Goal: Task Accomplishment & Management: Complete application form

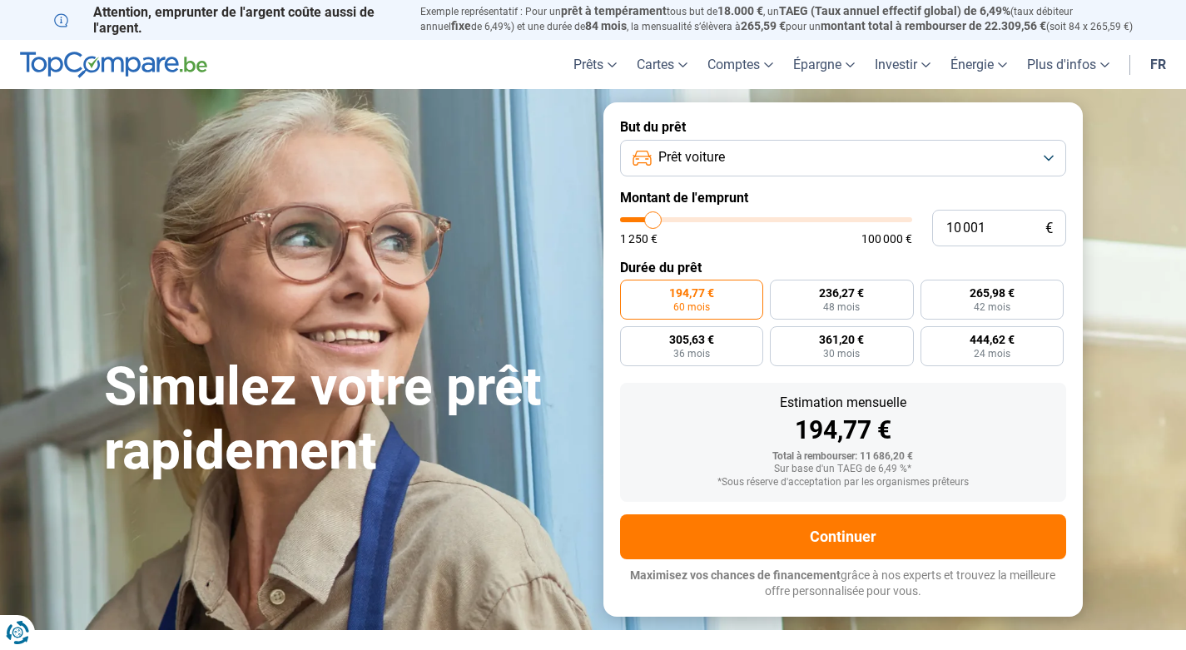
click at [729, 162] on button "Prêt voiture" at bounding box center [843, 158] width 446 height 37
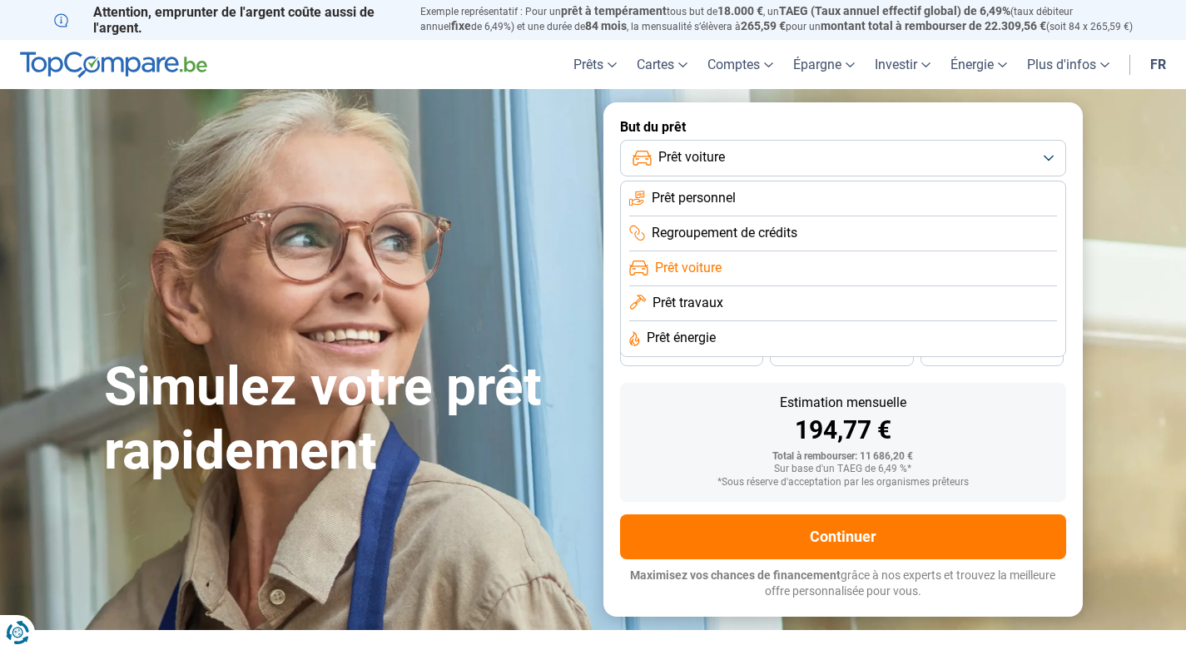
click at [716, 269] on span "Prêt voiture" at bounding box center [688, 268] width 67 height 18
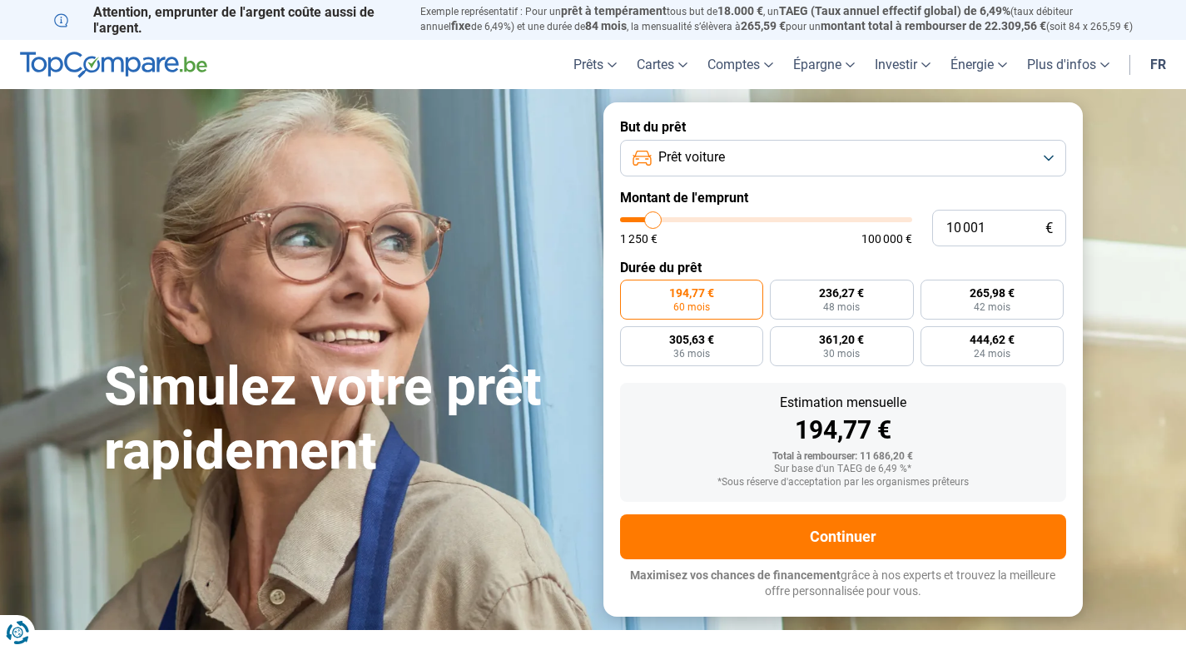
type input "11 750"
type input "11750"
type input "12 000"
type input "12000"
type input "12 500"
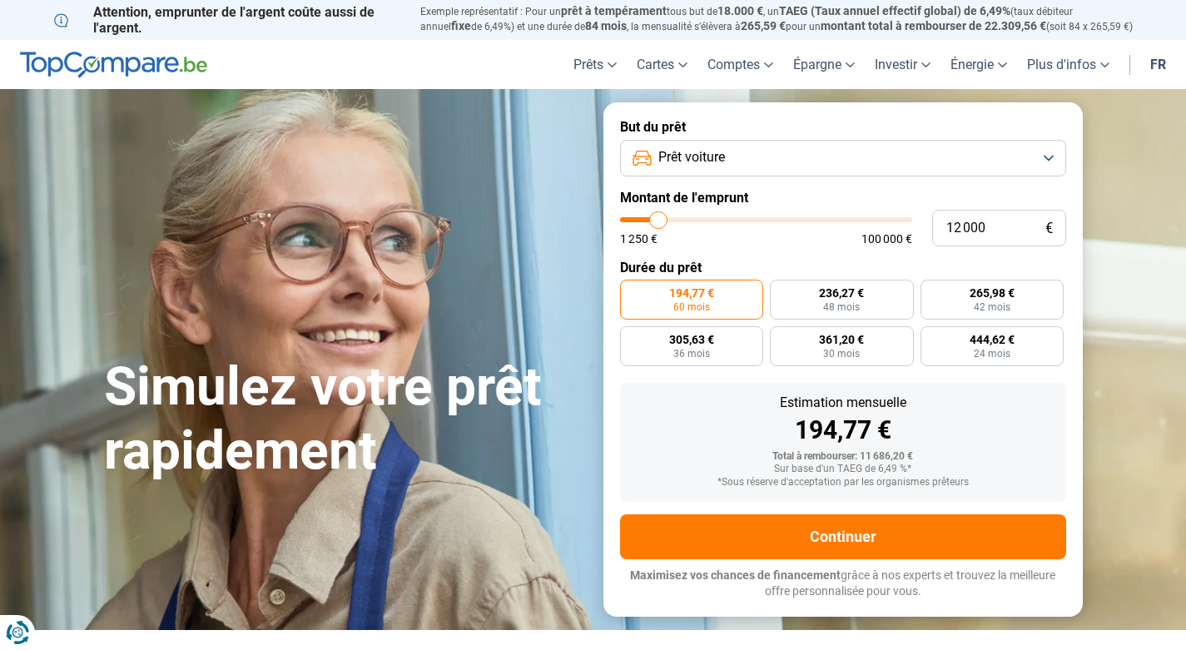
type input "12500"
type input "12 750"
type input "12750"
type input "13 500"
type input "13500"
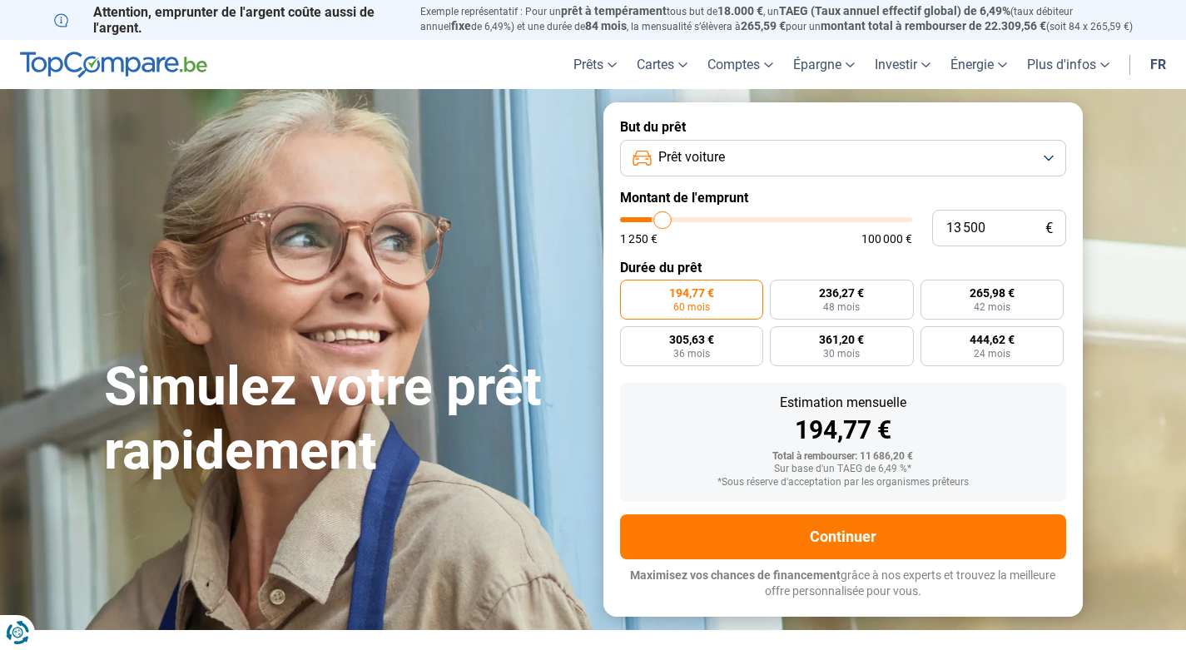
type input "14 000"
type input "14000"
type input "14 750"
type input "14750"
type input "16 000"
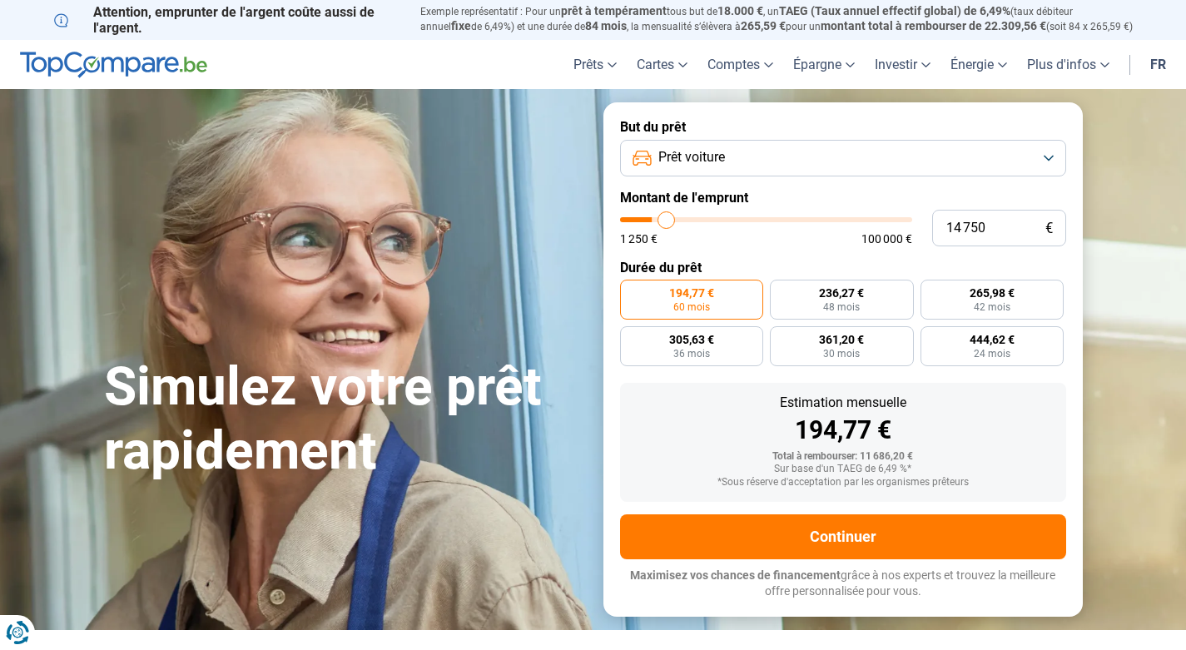
type input "16000"
type input "16 500"
type input "16500"
type input "17 000"
type input "17000"
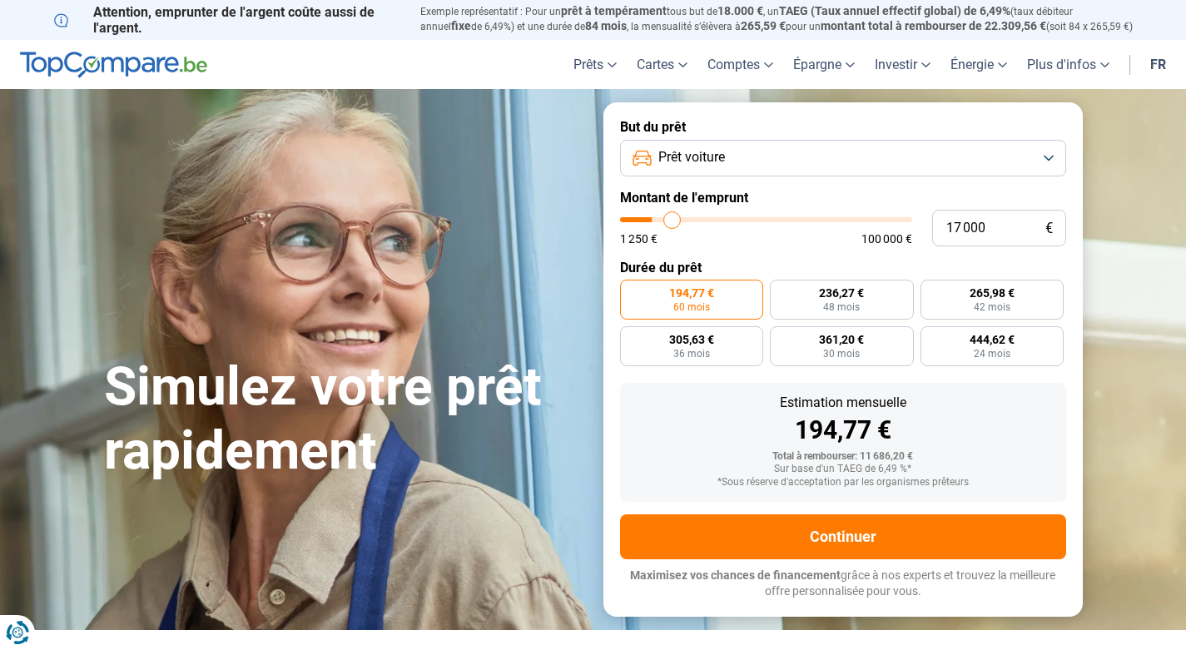
type input "17 250"
type input "17250"
type input "17 750"
type input "17750"
type input "18 500"
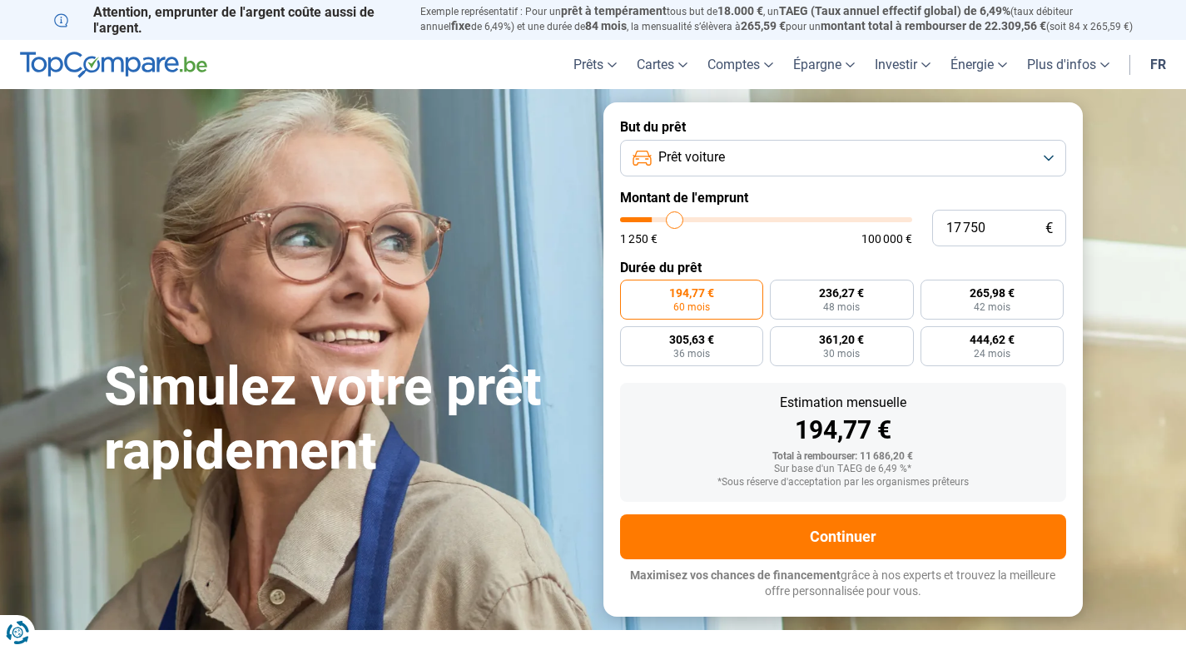
type input "18500"
type input "18 750"
type input "18750"
type input "19 250"
type input "19250"
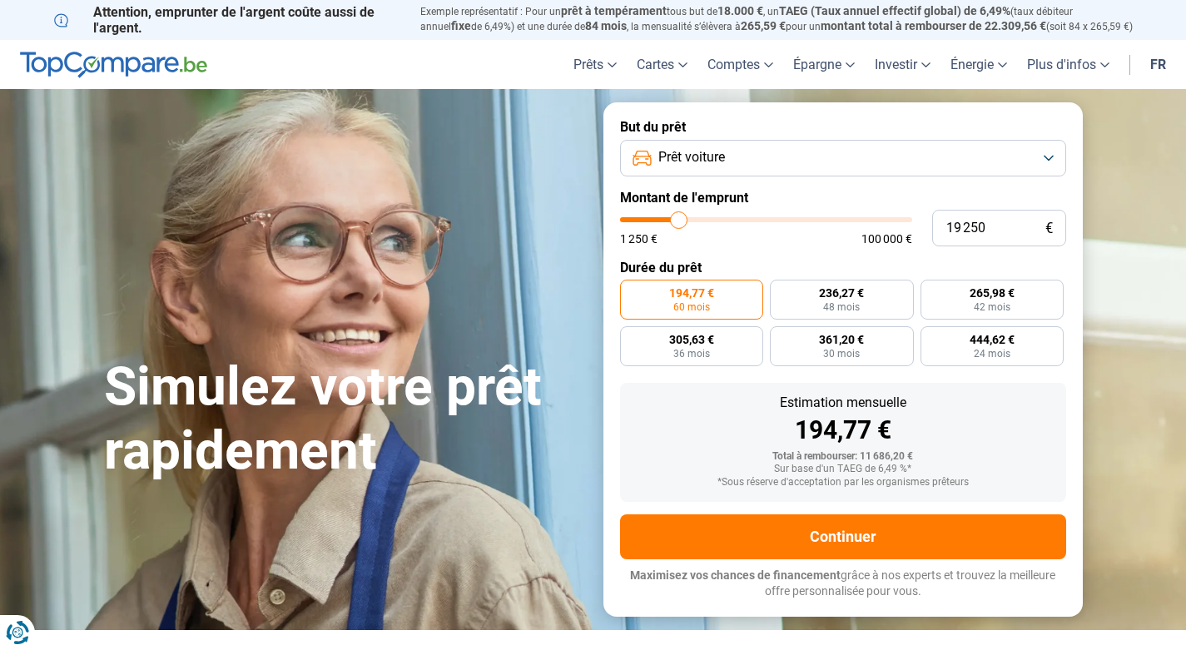
type input "19 500"
type input "19500"
type input "20 000"
type input "20000"
type input "20 250"
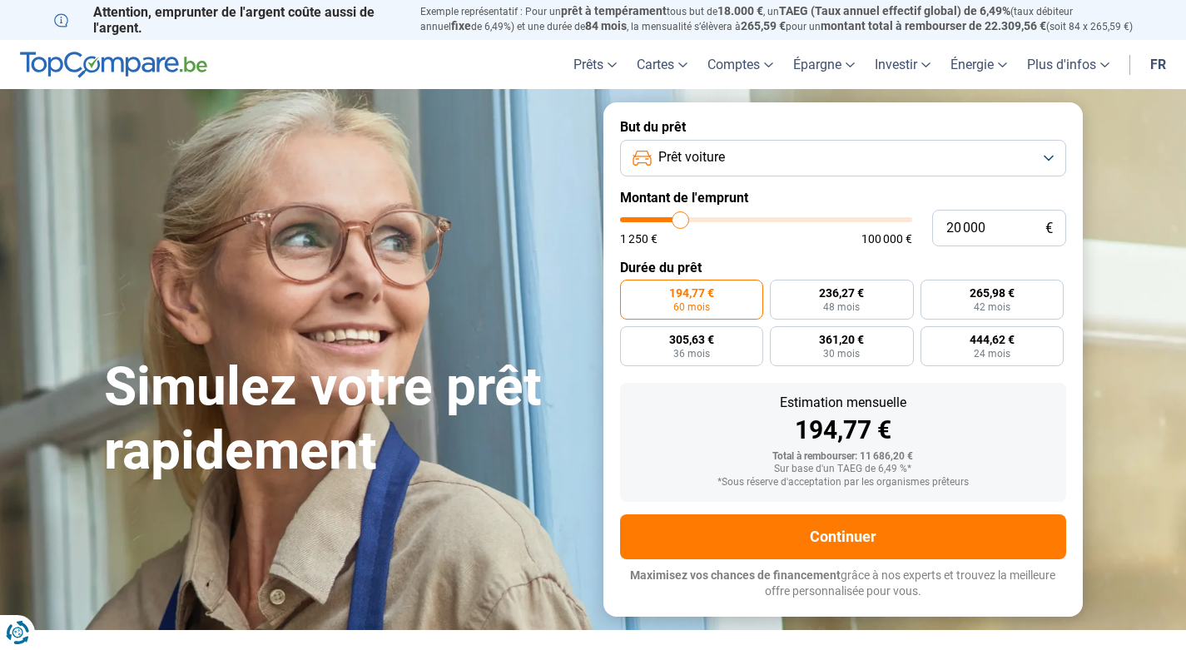
type input "20250"
type input "20 750"
type input "20750"
type input "20 000"
type input "20000"
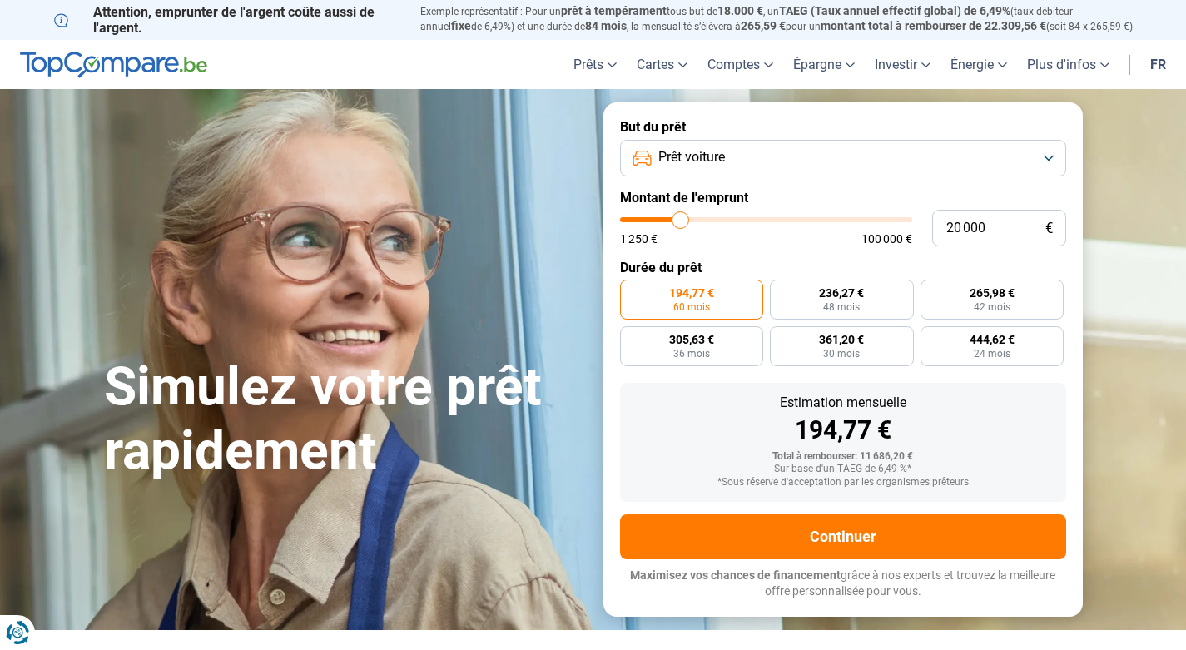
type input "19 000"
type input "19000"
type input "18 500"
drag, startPoint x: 653, startPoint y: 223, endPoint x: 677, endPoint y: 224, distance: 24.2
type input "18500"
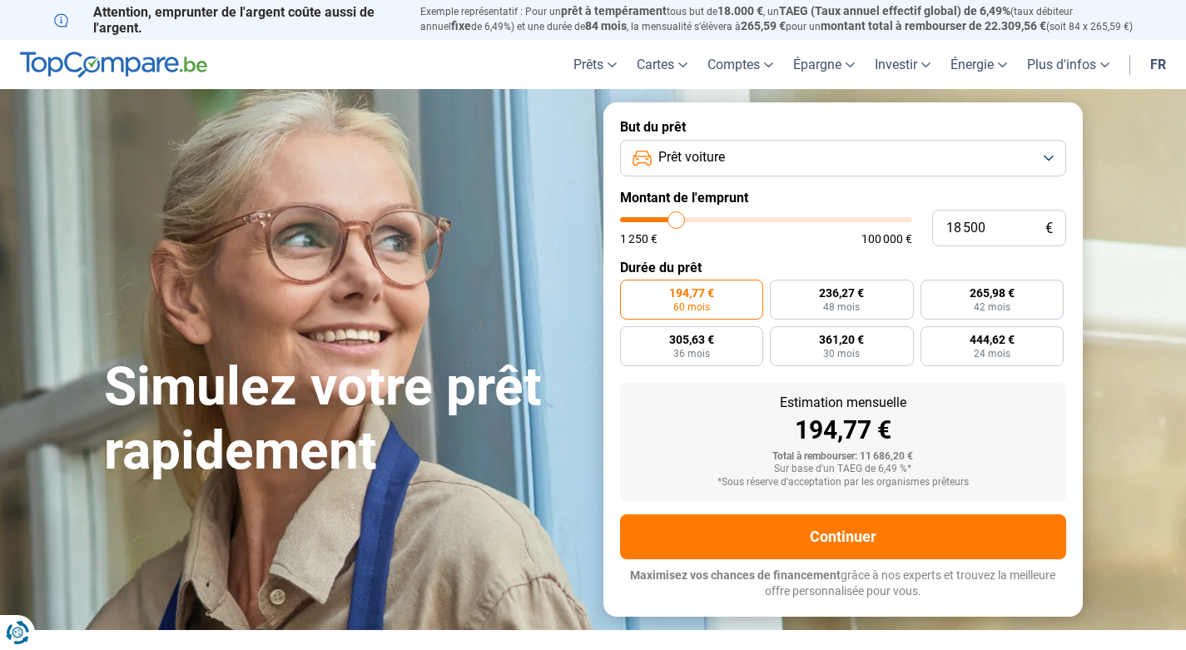
click at [677, 222] on input "range" at bounding box center [766, 219] width 292 height 5
radio input "false"
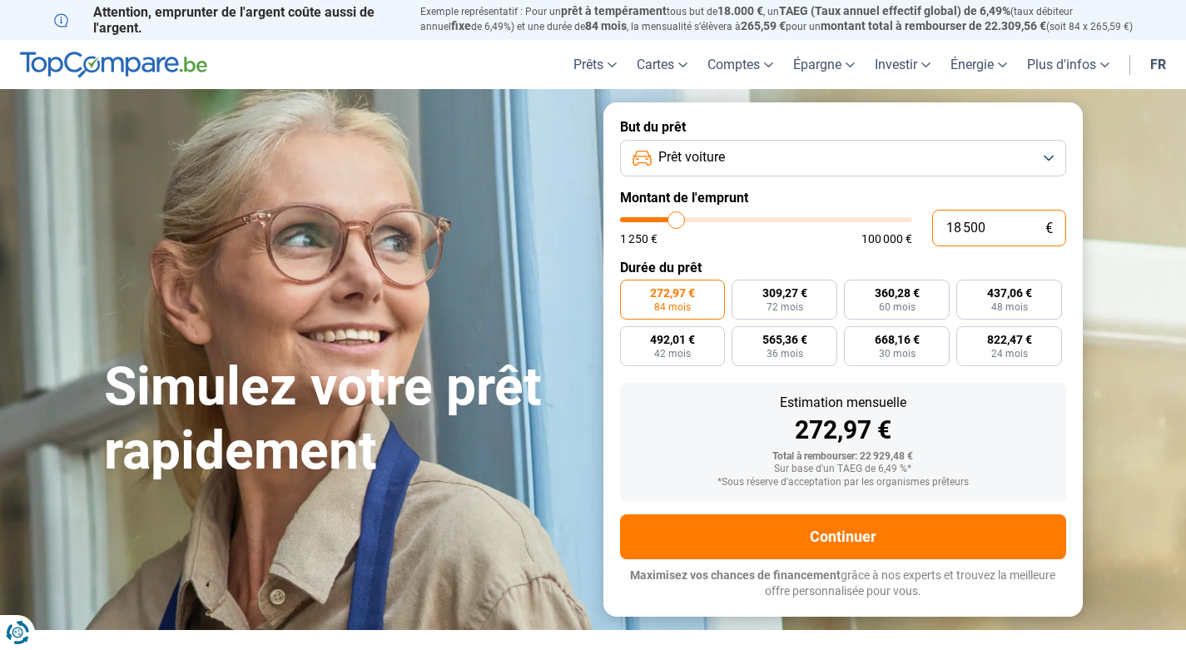
click at [948, 223] on input "18 500" at bounding box center [999, 228] width 134 height 37
click at [995, 226] on input "18 500" at bounding box center [999, 228] width 134 height 37
type input "20 250"
type input "20250"
type input "20 500"
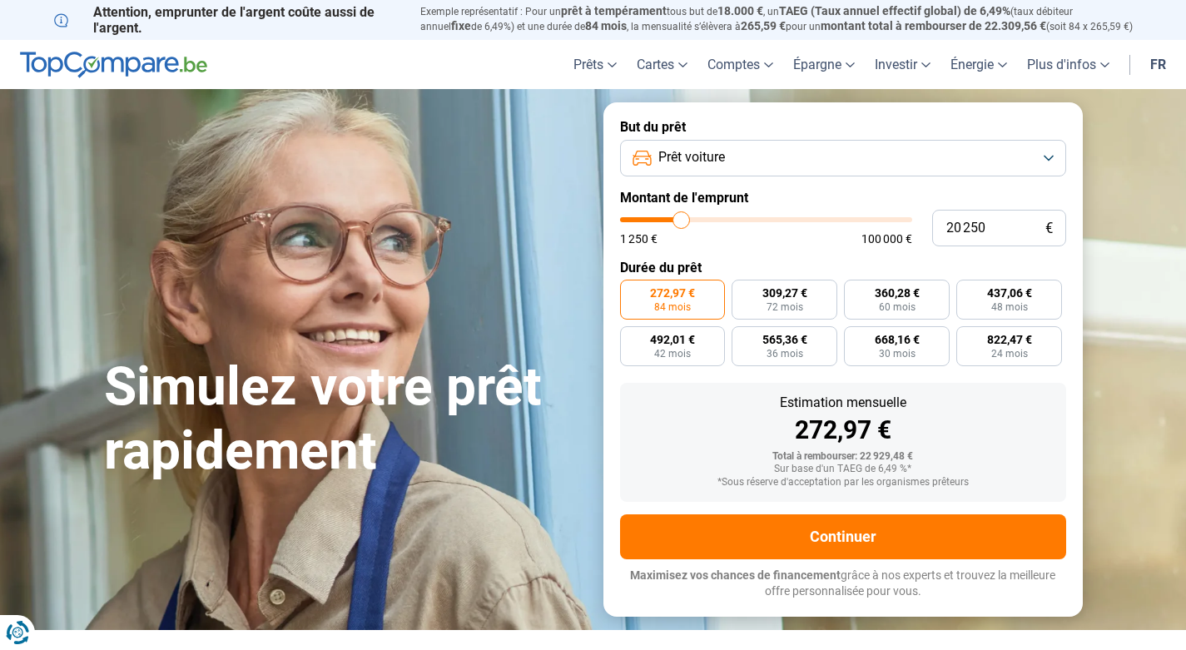
type input "20500"
type input "21 000"
type input "21000"
type input "21 250"
type input "21250"
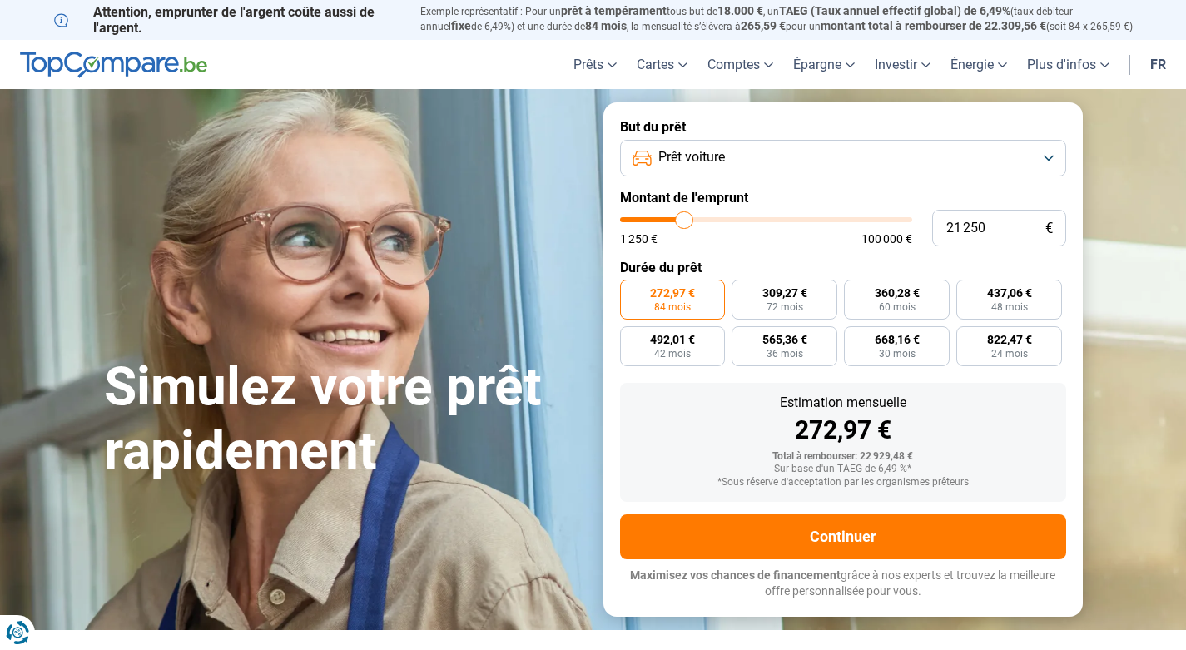
type input "21 750"
type input "21750"
type input "21 500"
type input "21500"
type input "21 250"
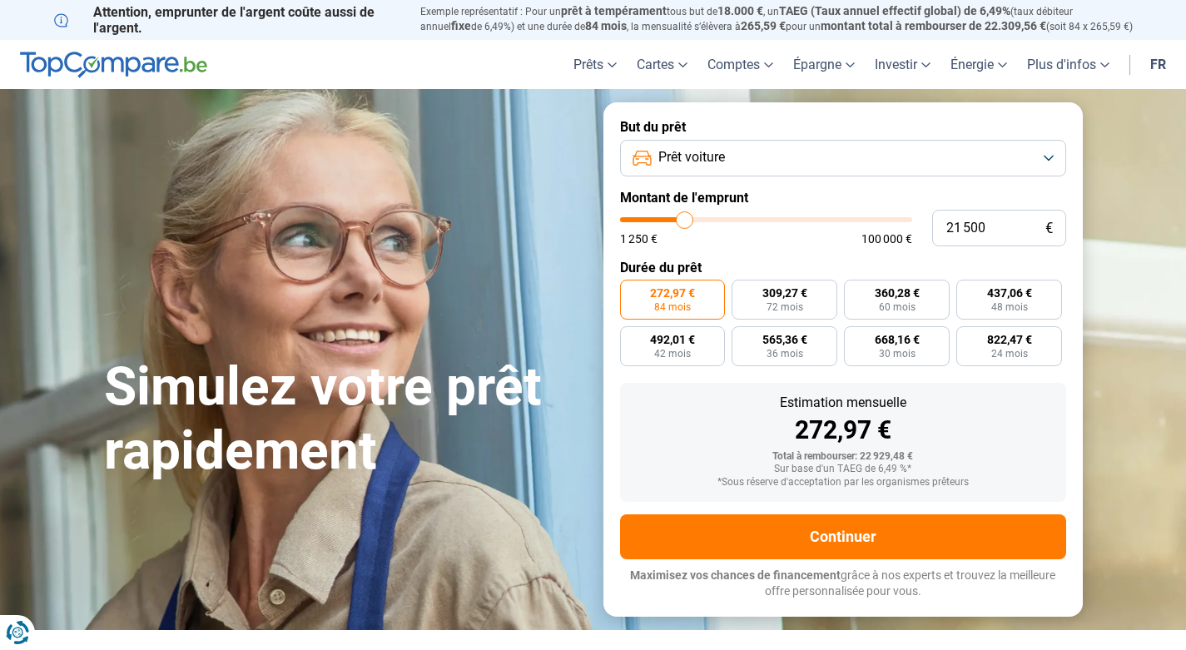
type input "21250"
type input "20 750"
type input "20750"
type input "20 500"
type input "20500"
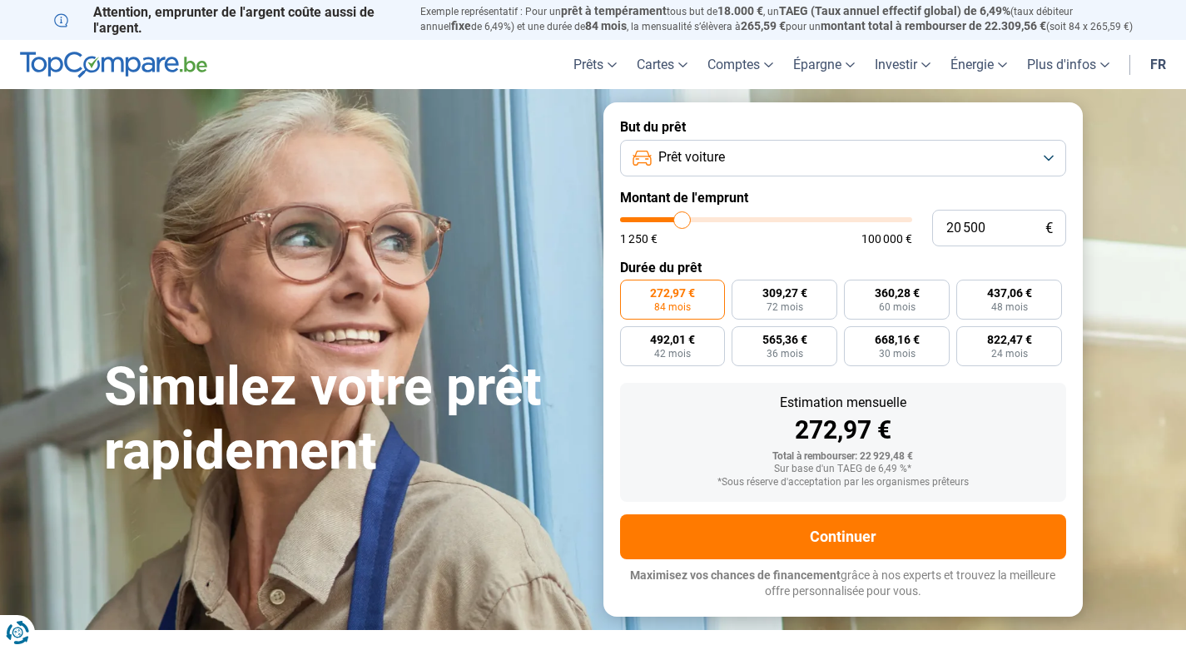
type input "20 250"
type input "20250"
type input "20 000"
type input "20000"
type input "19 500"
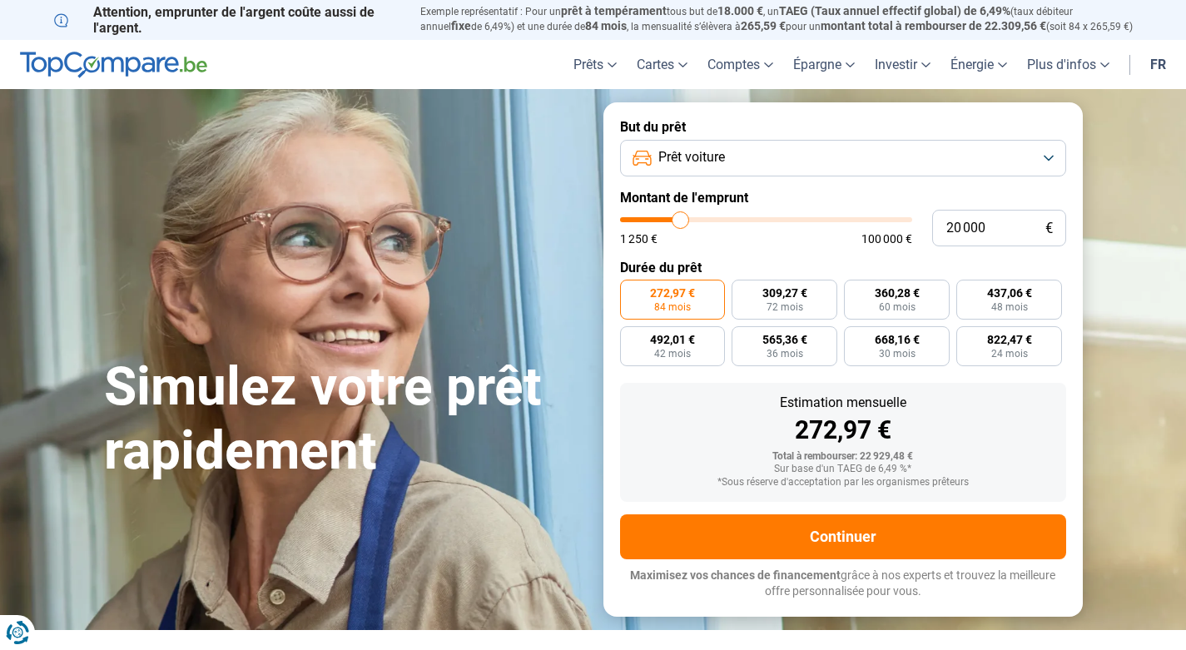
type input "19500"
type input "19 250"
type input "19250"
click at [678, 220] on input "range" at bounding box center [766, 219] width 292 height 5
click at [991, 229] on input "19 250" at bounding box center [999, 228] width 134 height 37
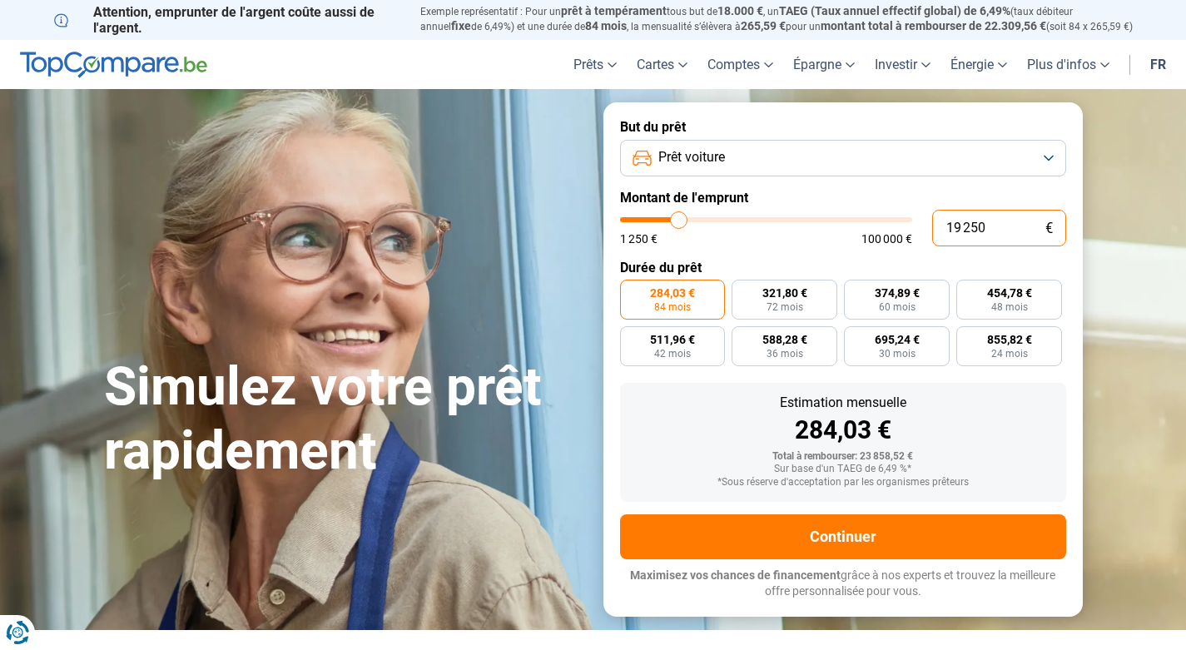
type input "1 925"
type input "2000"
type input "192"
type input "1250"
type input "19"
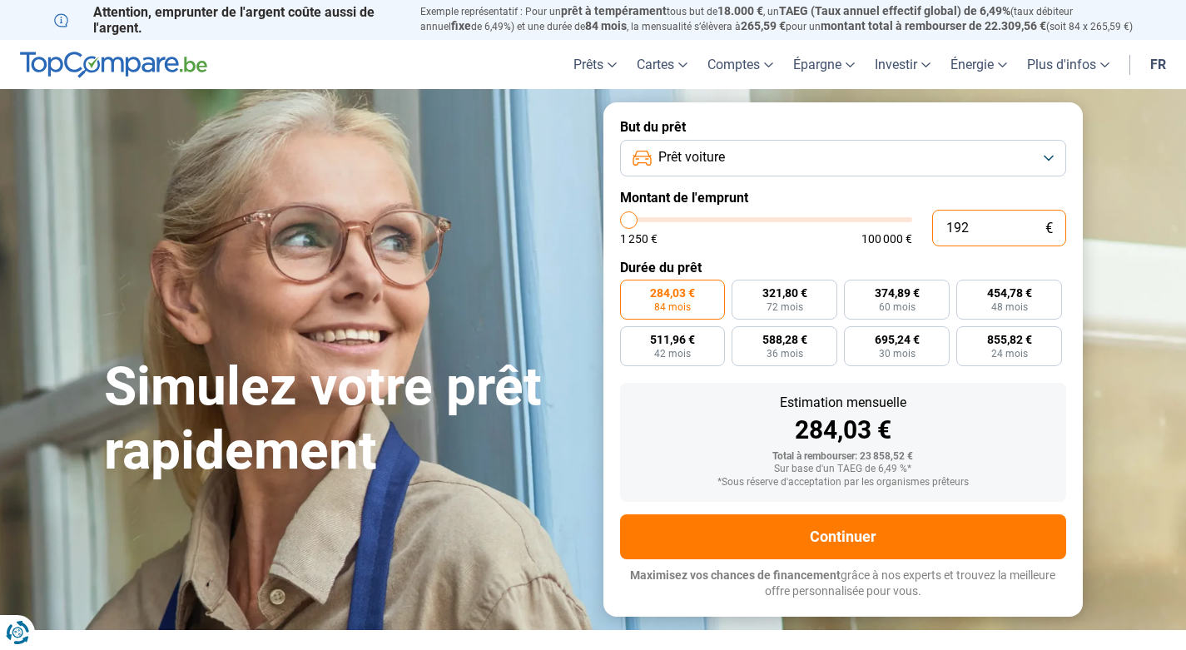
type input "1250"
type input "190"
type input "1250"
type input "1 900"
type input "2000"
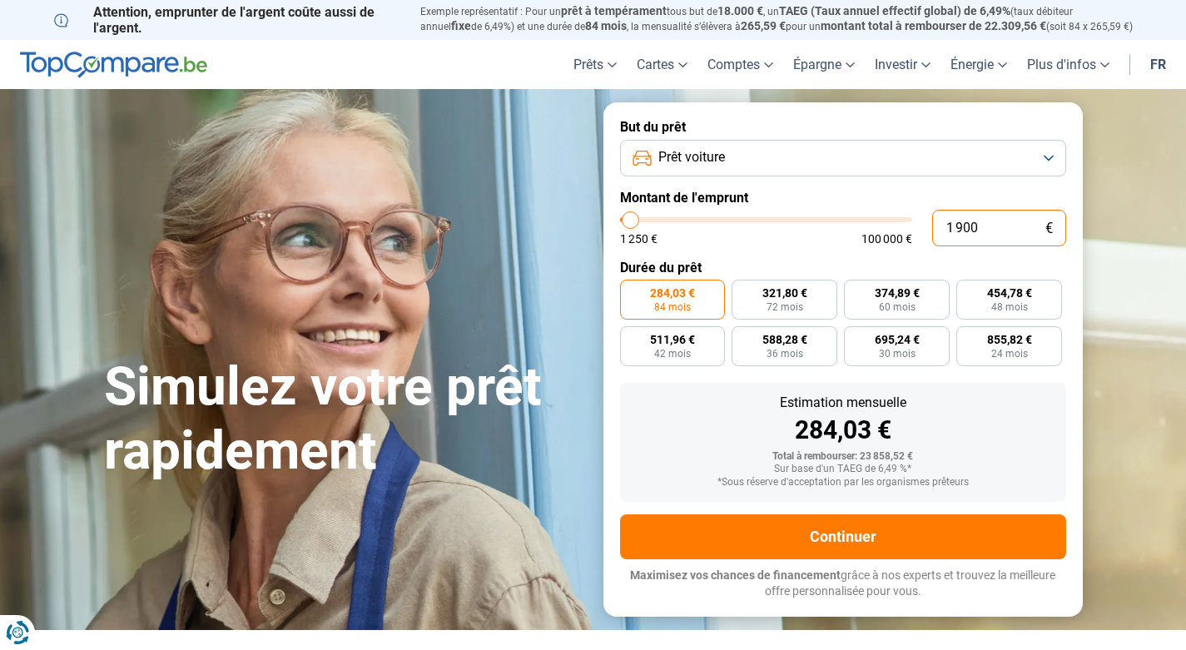
type input "19 000"
type input "19000"
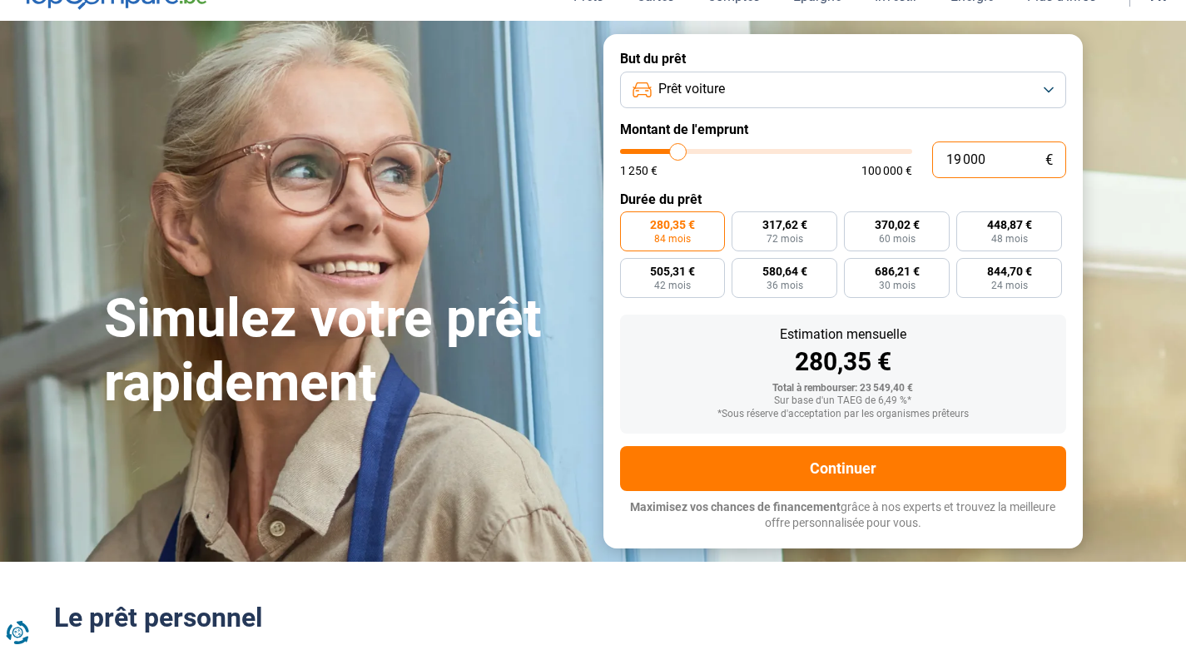
scroll to position [83, 0]
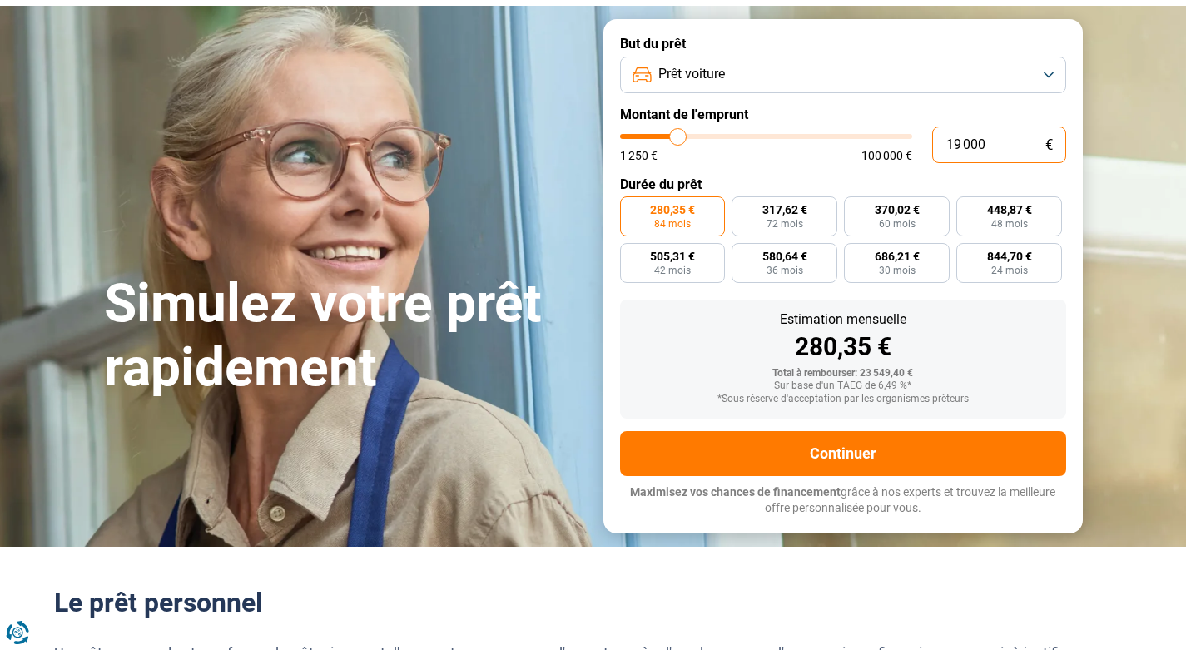
type input "19 000"
click at [1025, 211] on span "448,87 €" at bounding box center [1009, 210] width 45 height 12
click at [967, 207] on input "448,87 € 48 mois" at bounding box center [961, 201] width 11 height 11
radio input "true"
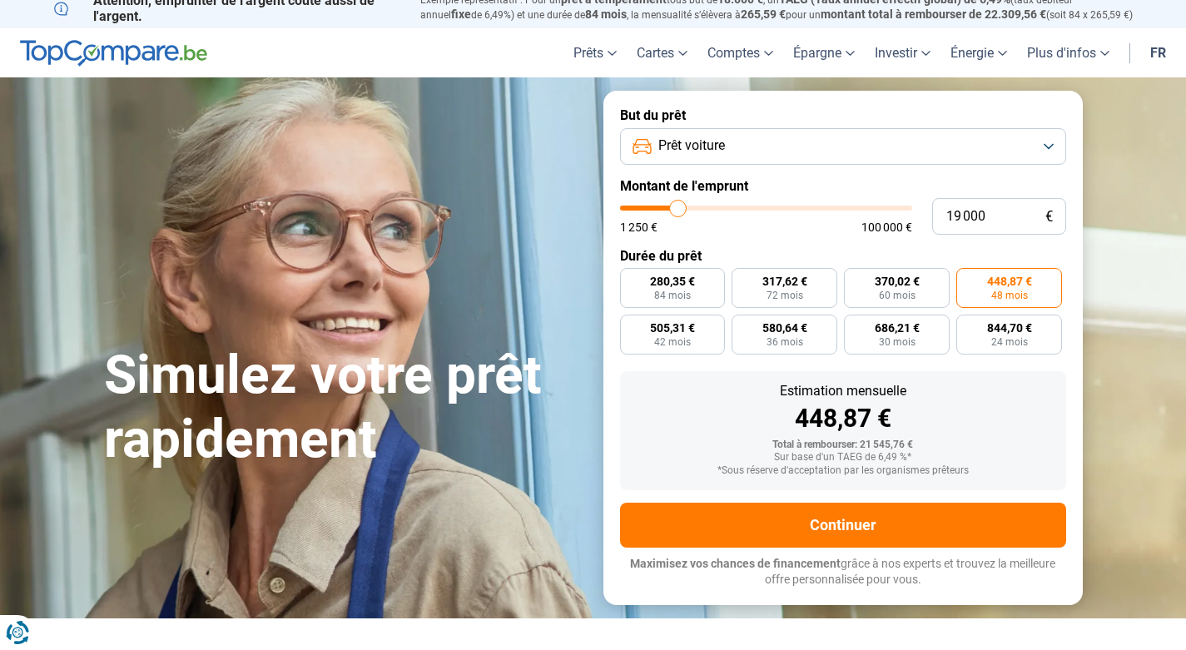
scroll to position [0, 0]
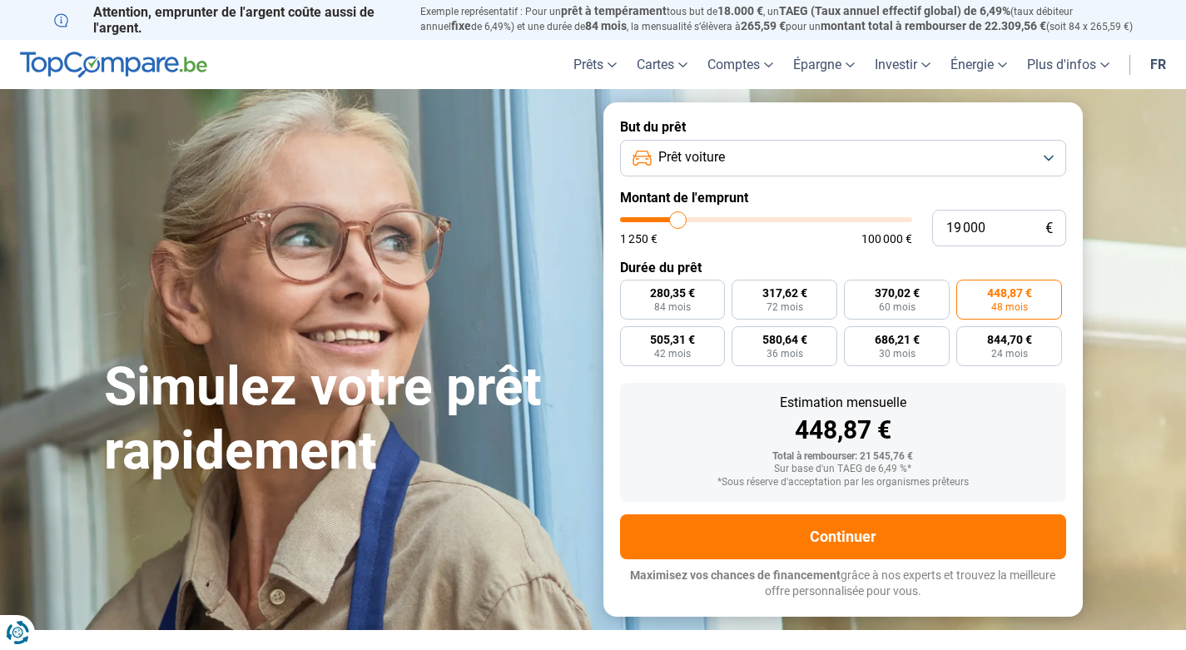
click at [897, 290] on span "370,02 €" at bounding box center [897, 293] width 45 height 12
click at [855, 290] on input "370,02 € 60 mois" at bounding box center [849, 285] width 11 height 11
radio input "true"
click at [858, 303] on label "370,02 € 60 mois" at bounding box center [897, 300] width 106 height 40
click at [855, 291] on input "370,02 € 60 mois" at bounding box center [849, 285] width 11 height 11
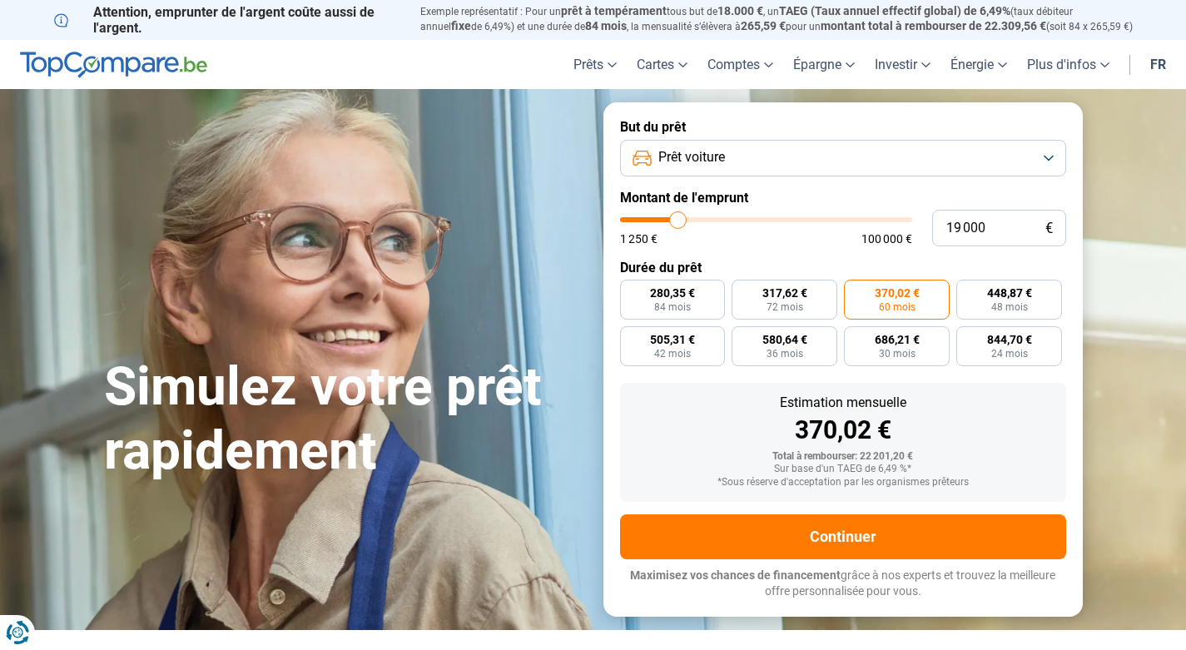
click at [803, 305] on label "317,62 € 72 mois" at bounding box center [785, 300] width 106 height 40
click at [743, 291] on input "317,62 € 72 mois" at bounding box center [737, 285] width 11 height 11
radio input "true"
click at [1017, 310] on span "48 mois" at bounding box center [1009, 307] width 37 height 10
click at [967, 291] on input "448,87 € 48 mois" at bounding box center [961, 285] width 11 height 11
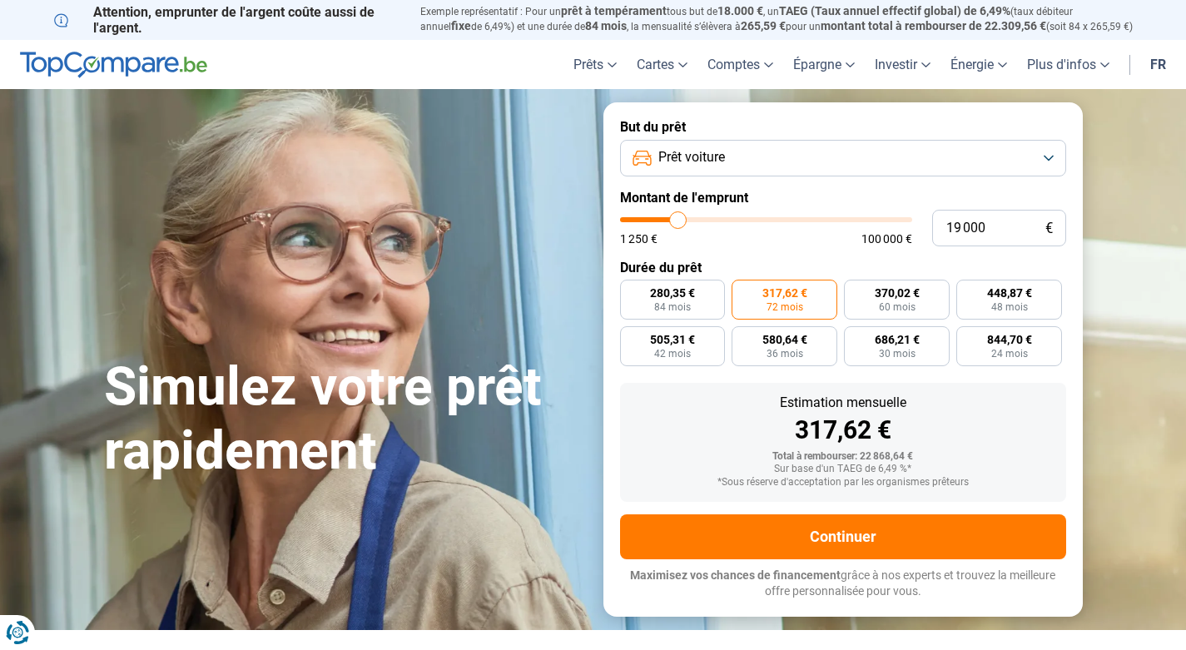
radio input "true"
click at [681, 315] on label "280,35 € 84 mois" at bounding box center [673, 300] width 106 height 40
click at [631, 291] on input "280,35 € 84 mois" at bounding box center [625, 285] width 11 height 11
radio input "true"
click at [1011, 339] on span "844,70 €" at bounding box center [1009, 340] width 45 height 12
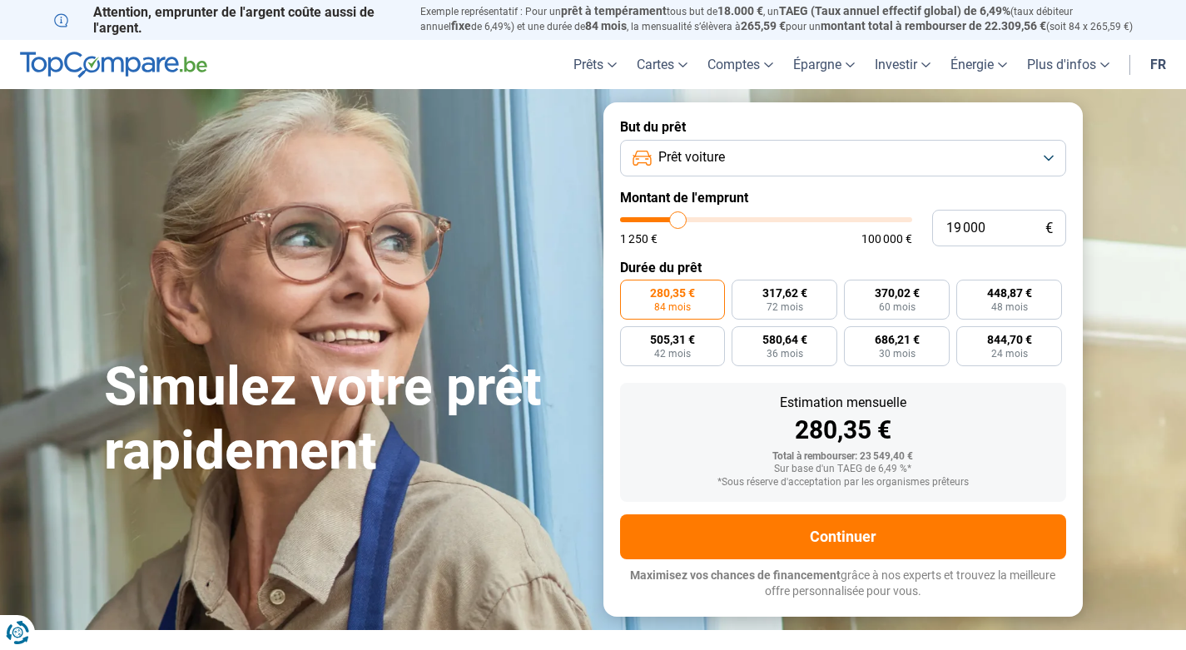
click at [967, 337] on input "844,70 € 24 mois" at bounding box center [961, 331] width 11 height 11
radio input "true"
click at [932, 348] on label "686,21 € 30 mois" at bounding box center [897, 346] width 106 height 40
click at [855, 337] on input "686,21 € 30 mois" at bounding box center [849, 331] width 11 height 11
radio input "true"
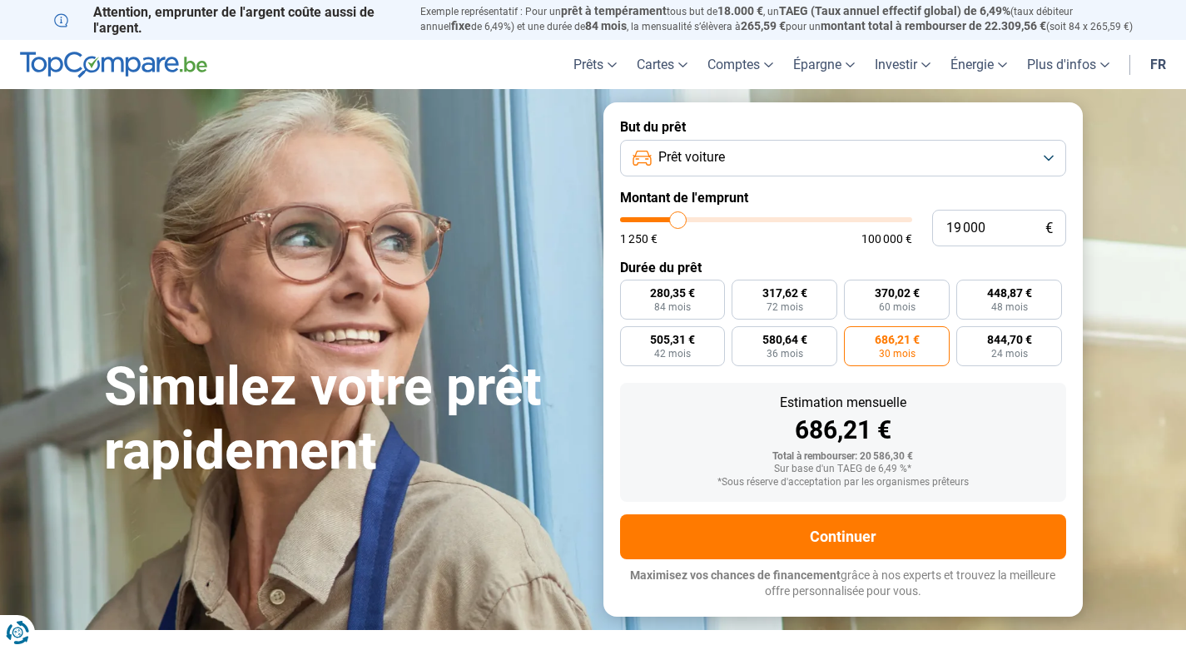
click at [802, 350] on span "36 mois" at bounding box center [785, 354] width 37 height 10
click at [743, 337] on input "580,64 € 36 mois" at bounding box center [737, 331] width 11 height 11
radio input "true"
click at [727, 355] on div "280,35 € 84 mois 317,62 € 72 mois 370,02 € 60 mois 448,87 € 48 mois 505,31 € 42…" at bounding box center [843, 323] width 446 height 87
click at [689, 350] on span "42 mois" at bounding box center [672, 354] width 37 height 10
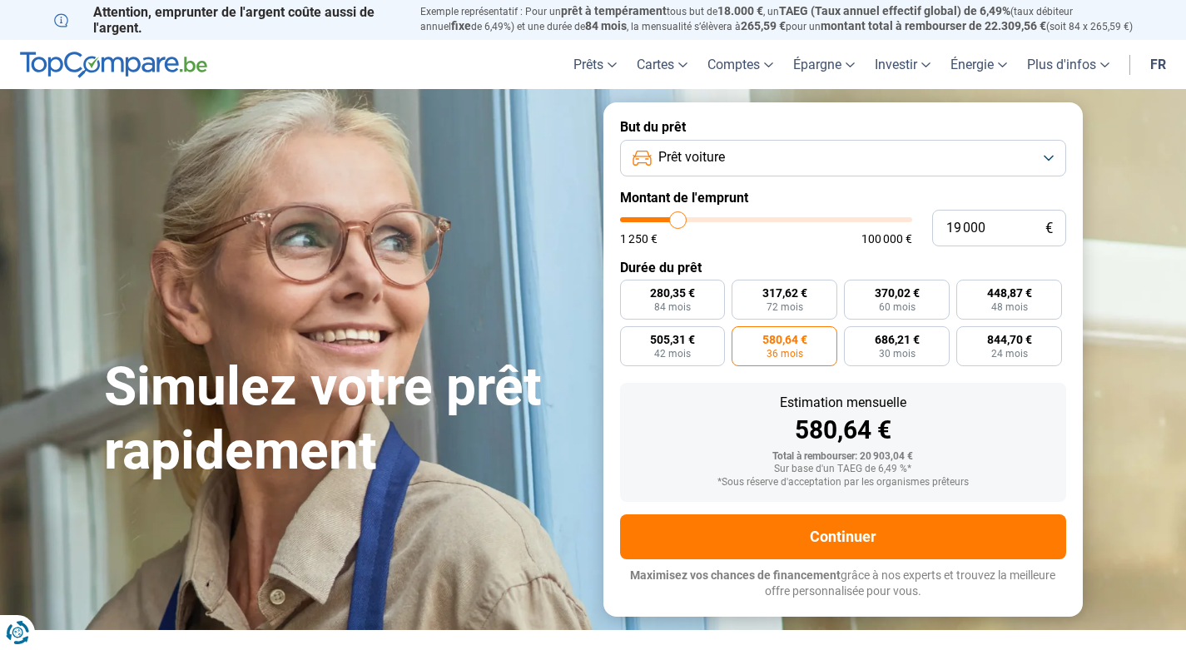
click at [631, 337] on input "505,31 € 42 mois" at bounding box center [625, 331] width 11 height 11
radio input "true"
drag, startPoint x: 951, startPoint y: 267, endPoint x: 971, endPoint y: 286, distance: 27.7
click at [953, 267] on label "Durée du prêt" at bounding box center [843, 268] width 446 height 16
click at [978, 289] on label "448,87 € 48 mois" at bounding box center [1009, 300] width 106 height 40
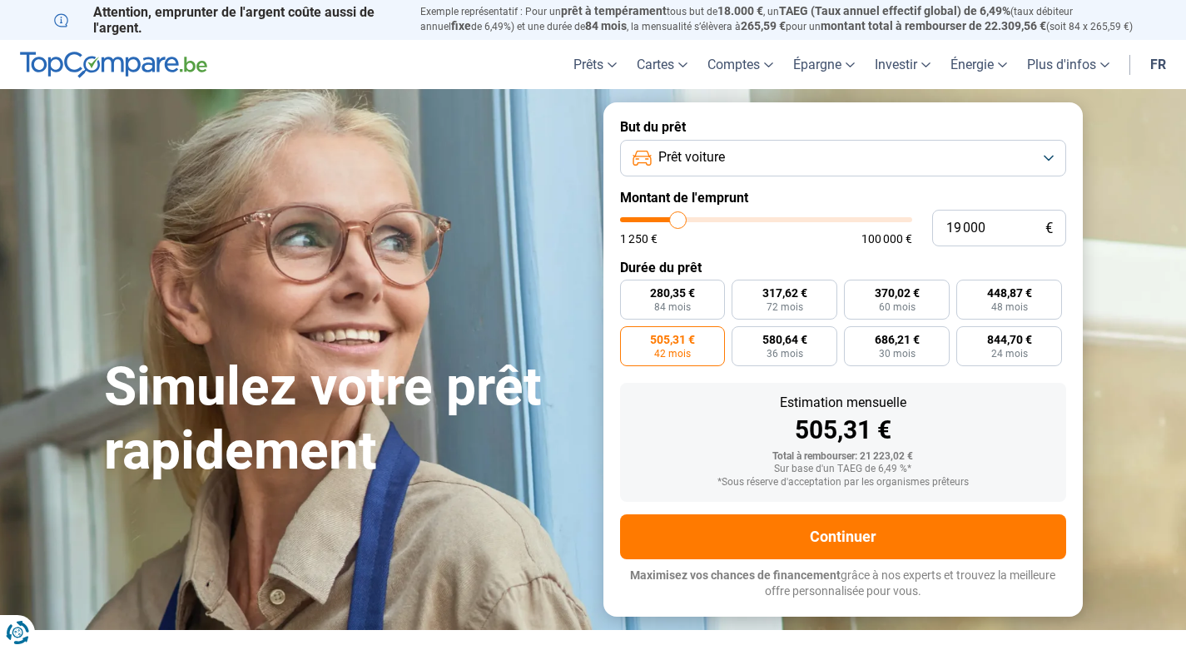
click at [967, 289] on input "448,87 € 48 mois" at bounding box center [961, 285] width 11 height 11
radio input "true"
click at [892, 294] on span "370,02 €" at bounding box center [897, 293] width 45 height 12
click at [855, 291] on input "370,02 € 60 mois" at bounding box center [849, 285] width 11 height 11
radio input "true"
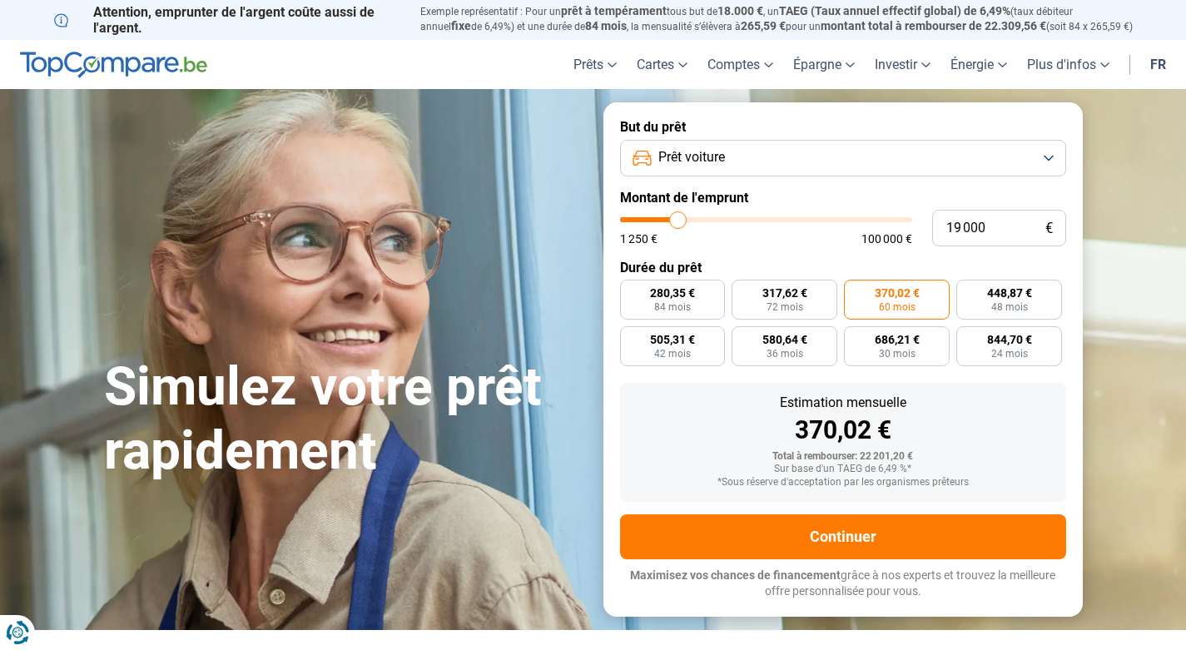
click at [817, 302] on label "317,62 € 72 mois" at bounding box center [785, 300] width 106 height 40
click at [743, 291] on input "317,62 € 72 mois" at bounding box center [737, 285] width 11 height 11
radio input "true"
click at [686, 314] on label "280,35 € 84 mois" at bounding box center [673, 300] width 106 height 40
click at [631, 291] on input "280,35 € 84 mois" at bounding box center [625, 285] width 11 height 11
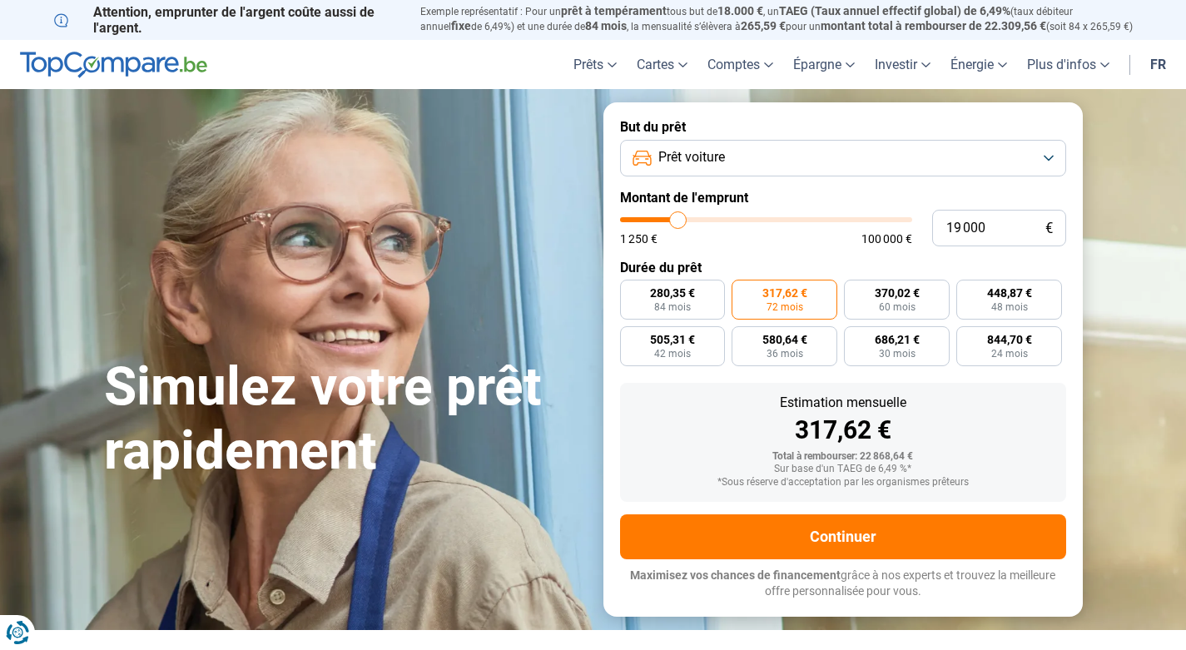
radio input "true"
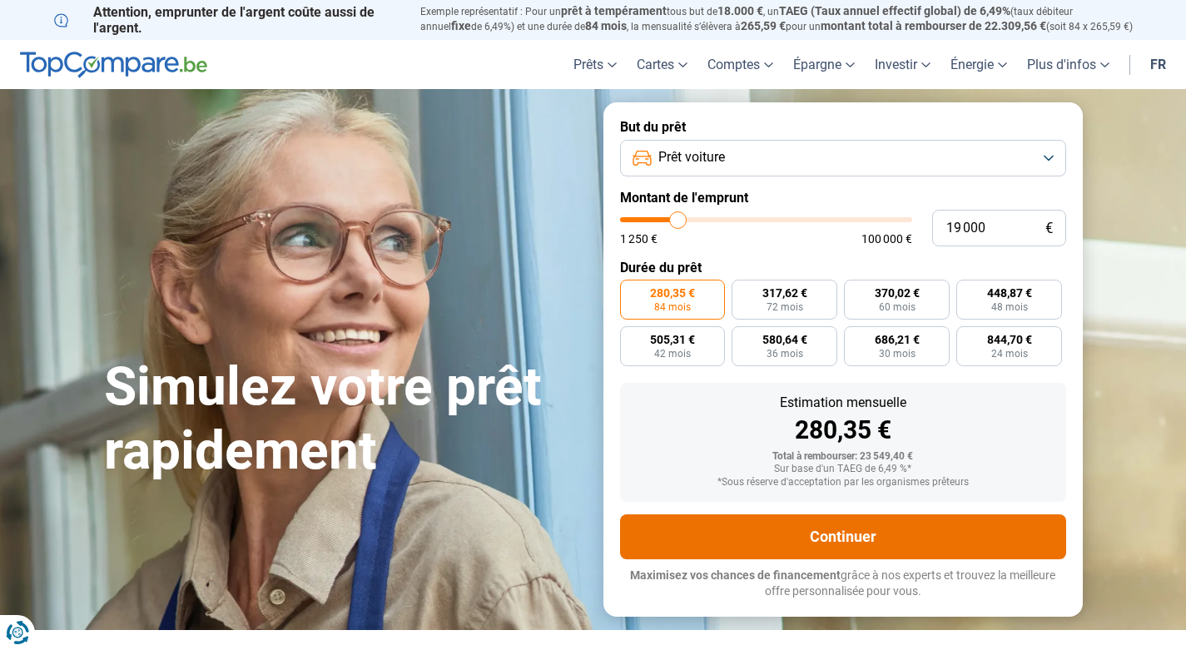
click at [750, 520] on button "Continuer" at bounding box center [843, 536] width 446 height 45
